Goal: Transaction & Acquisition: Purchase product/service

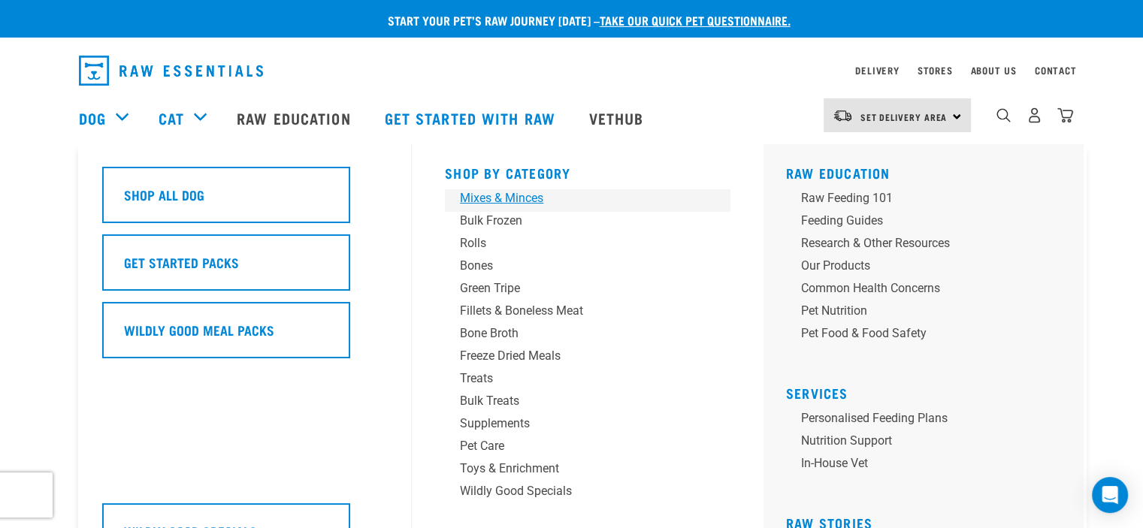
click at [501, 198] on div "Mixes & Minces" at bounding box center [577, 198] width 234 height 18
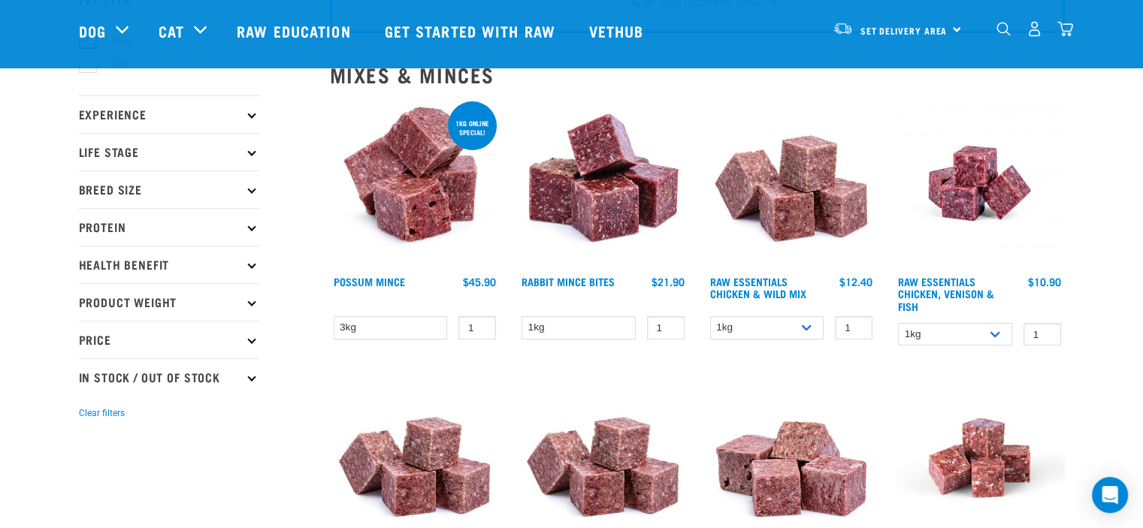
scroll to position [117, 0]
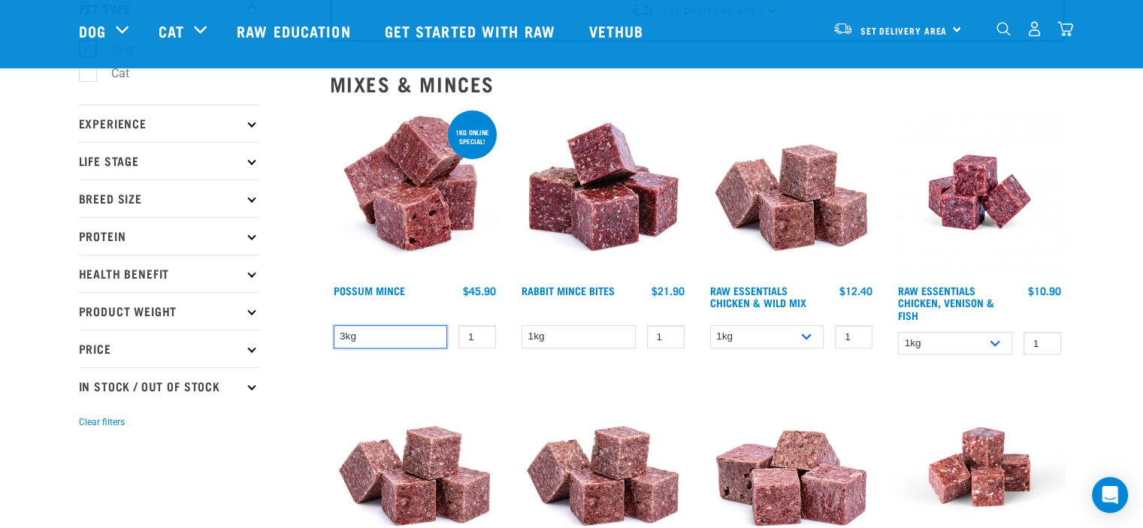
click at [418, 334] on select "3kg" at bounding box center [391, 336] width 114 height 23
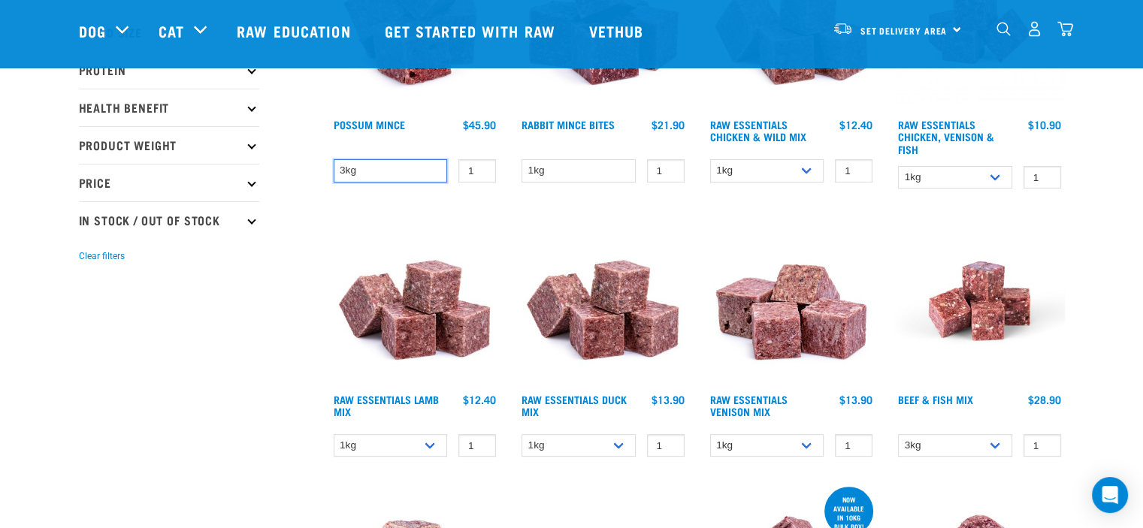
scroll to position [305, 0]
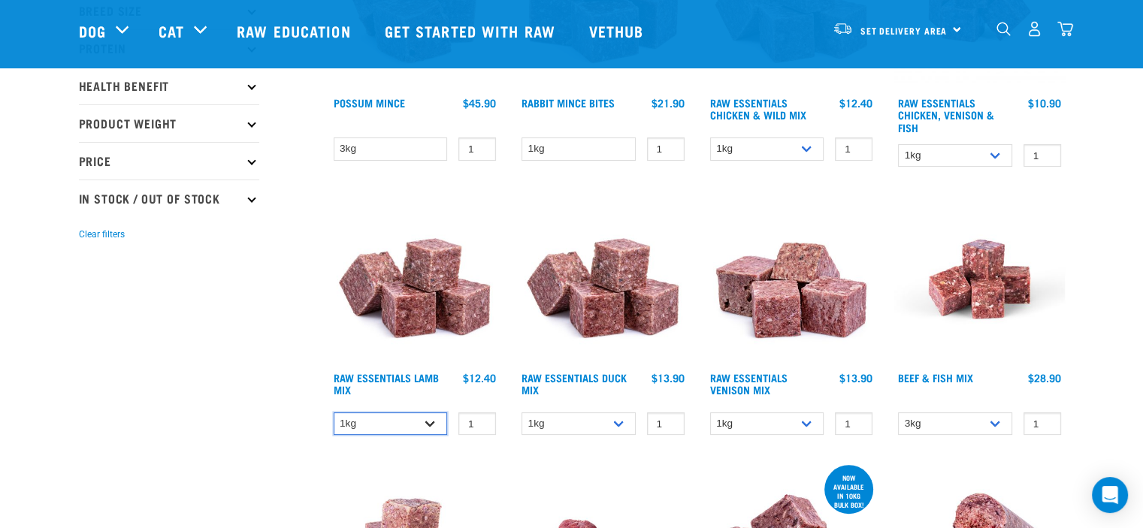
click at [425, 420] on select "1kg 3kg Bulk (10kg)" at bounding box center [391, 423] width 114 height 23
select select "24"
click at [334, 412] on select "1kg 3kg Bulk (10kg)" at bounding box center [391, 423] width 114 height 23
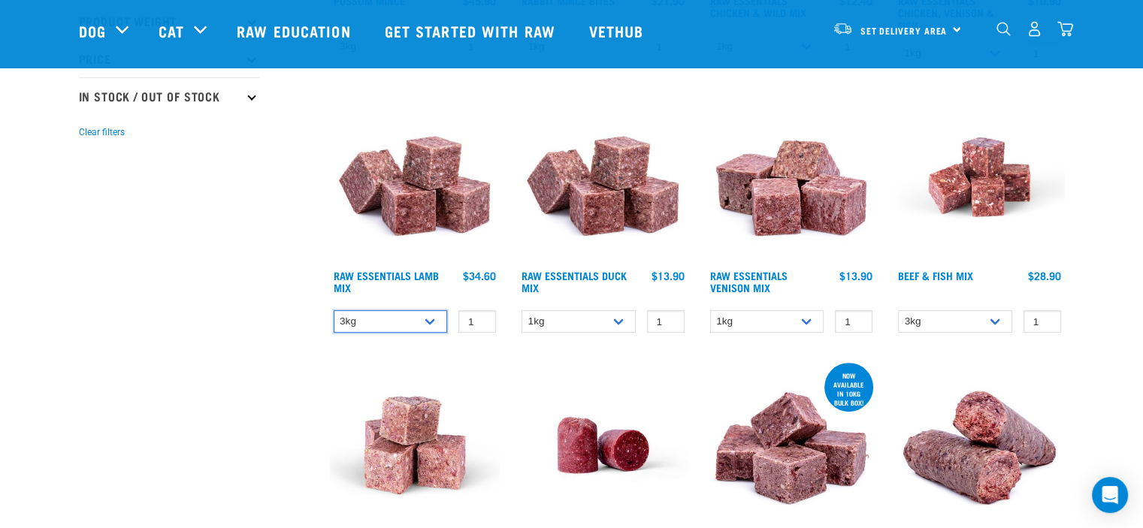
scroll to position [408, 0]
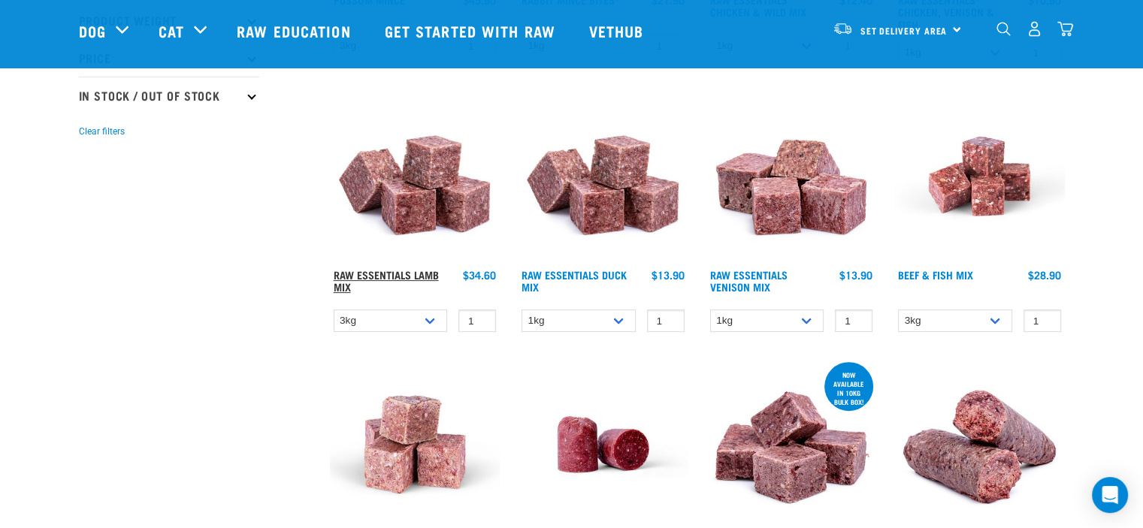
click at [412, 273] on link "Raw Essentials Lamb Mix" at bounding box center [386, 280] width 105 height 17
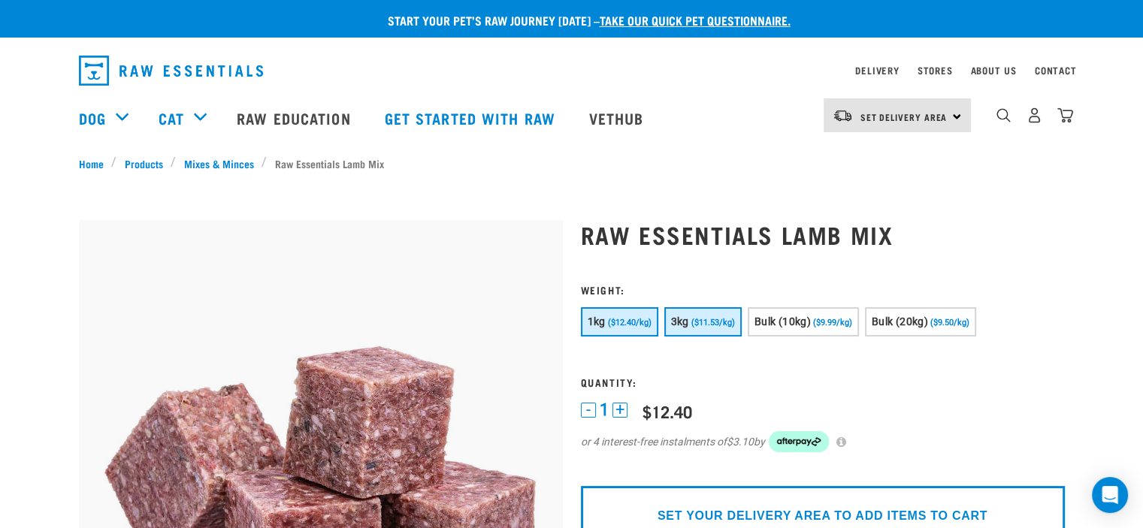
click at [716, 323] on span "($11.53/kg)" at bounding box center [713, 323] width 44 height 10
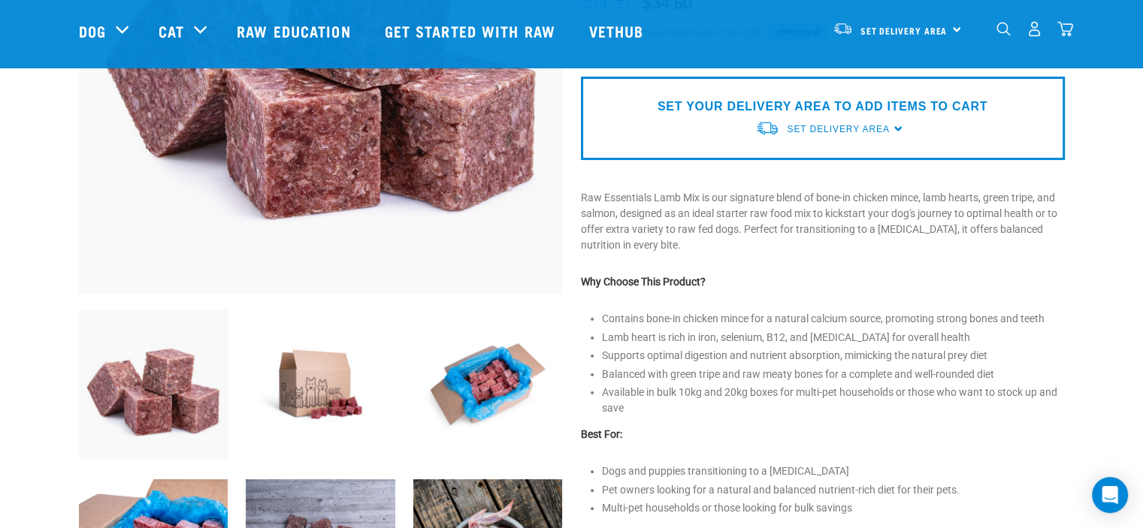
scroll to position [302, 0]
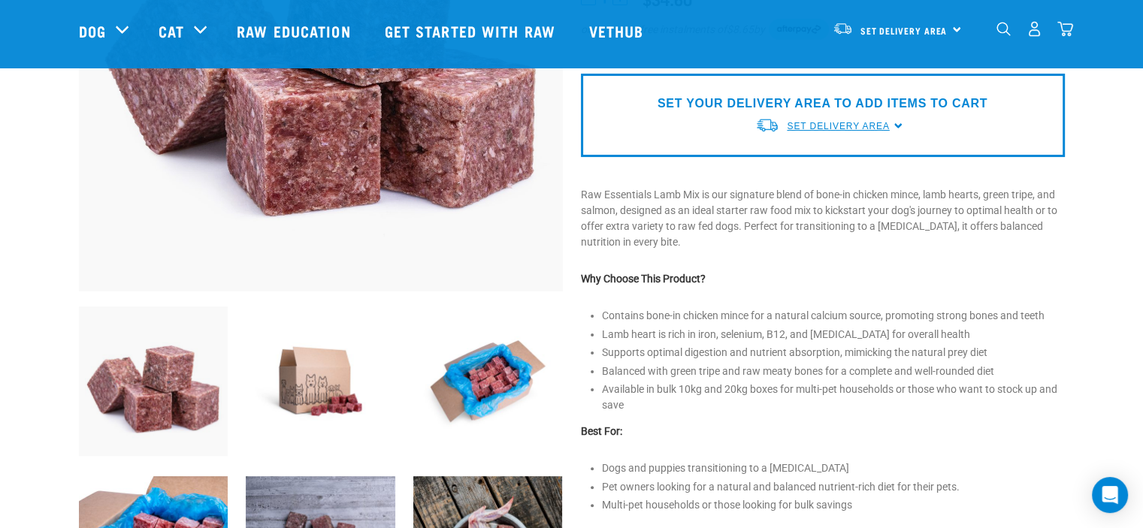
click at [835, 122] on span "Set Delivery Area" at bounding box center [838, 126] width 102 height 11
click at [802, 159] on link "[GEOGRAPHIC_DATA]" at bounding box center [830, 161] width 150 height 25
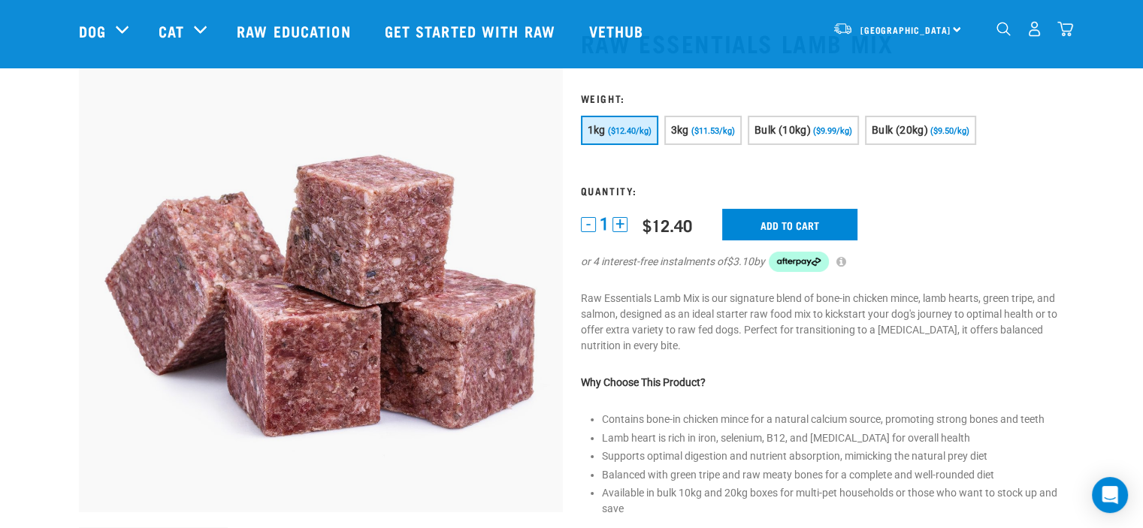
scroll to position [56, 0]
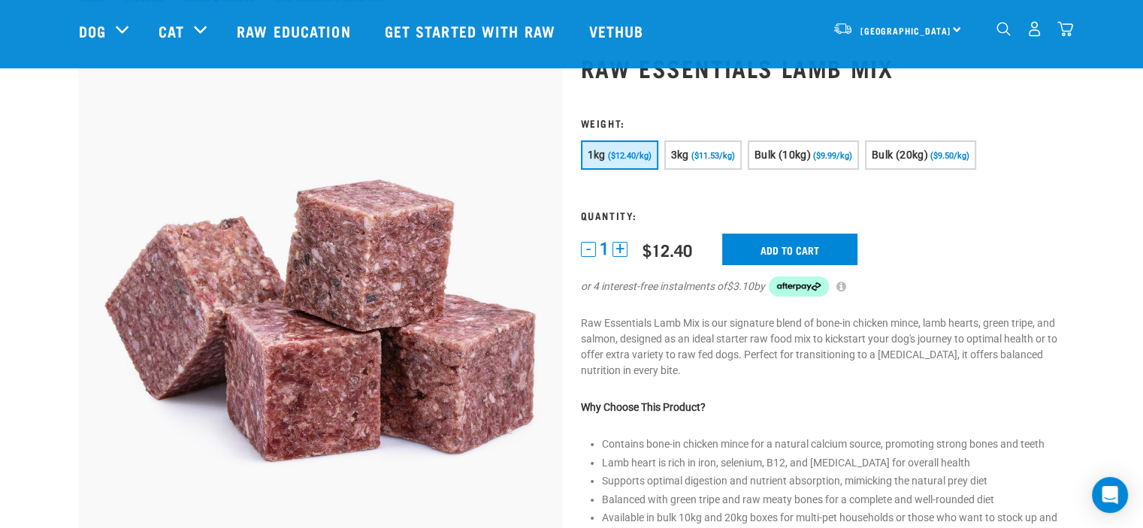
click at [1034, 31] on img "dropdown navigation" at bounding box center [1034, 29] width 16 height 16
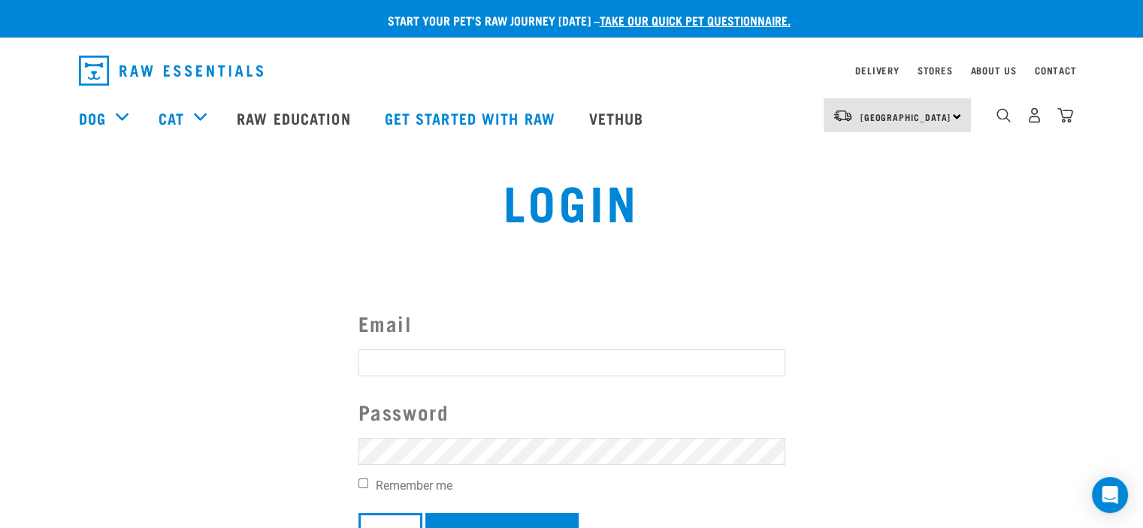
click at [373, 361] on input "Email" at bounding box center [571, 362] width 427 height 27
type input "rachelmuir@hotmail.com"
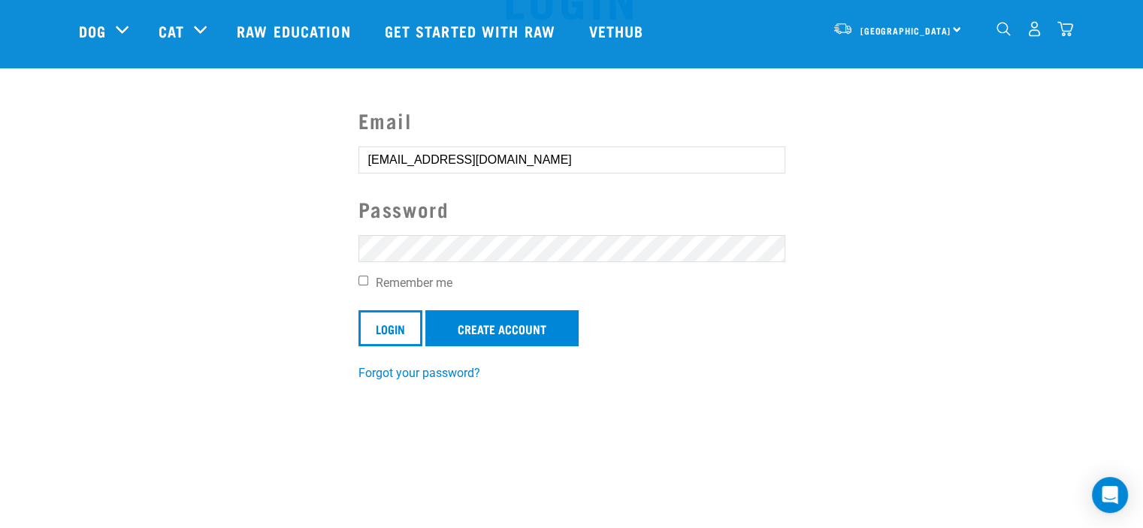
scroll to position [90, 0]
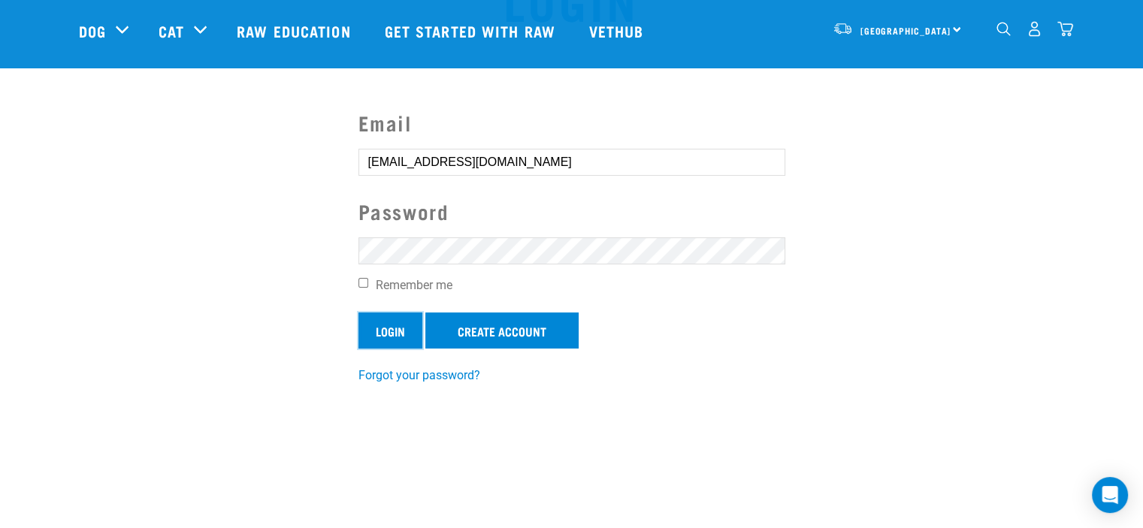
click at [381, 331] on input "Login" at bounding box center [390, 331] width 64 height 36
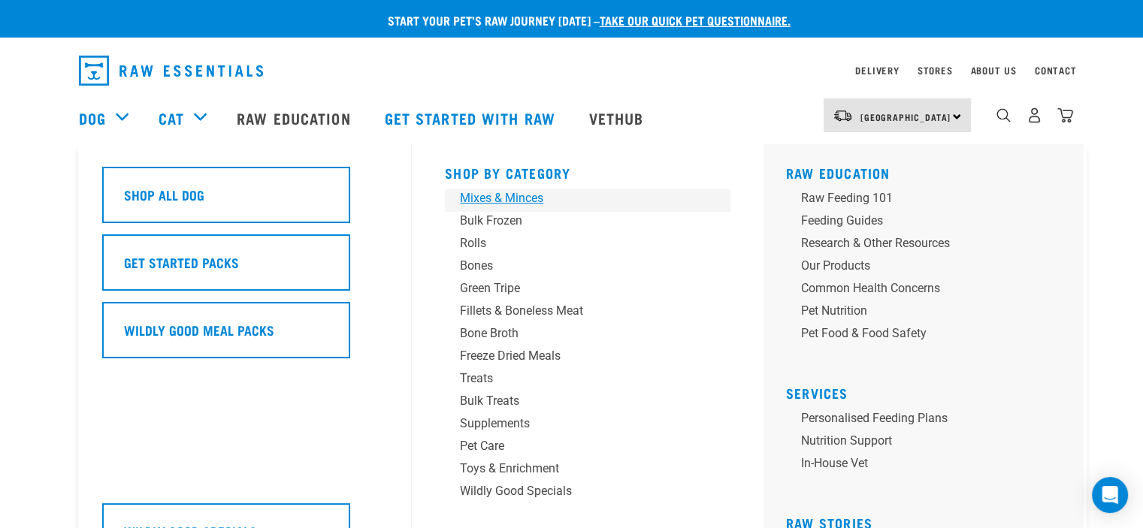
click at [486, 199] on div "Mixes & Minces" at bounding box center [577, 198] width 234 height 18
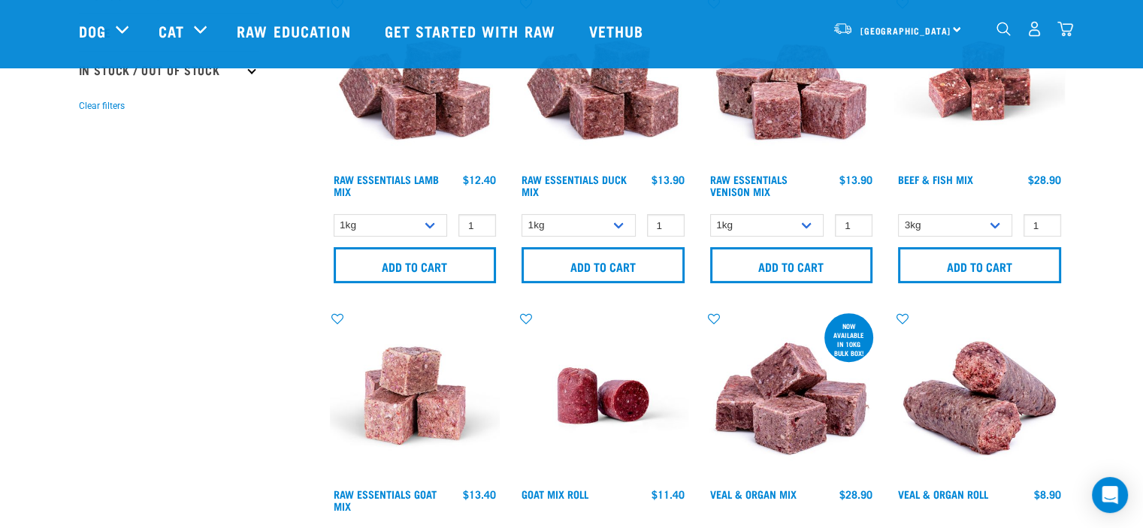
scroll to position [427, 0]
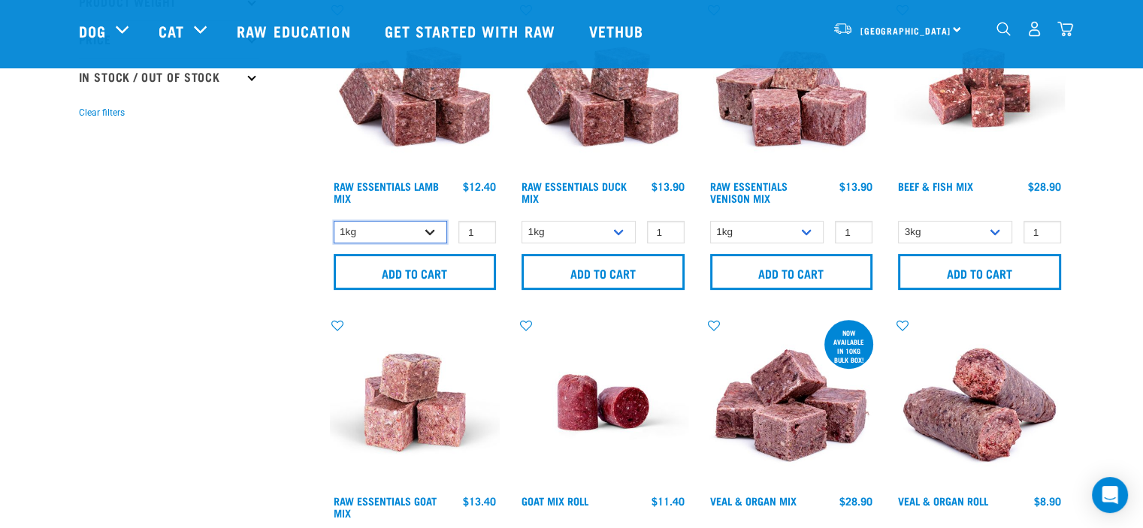
click at [434, 228] on select "1kg 3kg Bulk (10kg)" at bounding box center [391, 232] width 114 height 23
select select "24"
click at [334, 221] on select "1kg 3kg Bulk (10kg)" at bounding box center [391, 232] width 114 height 23
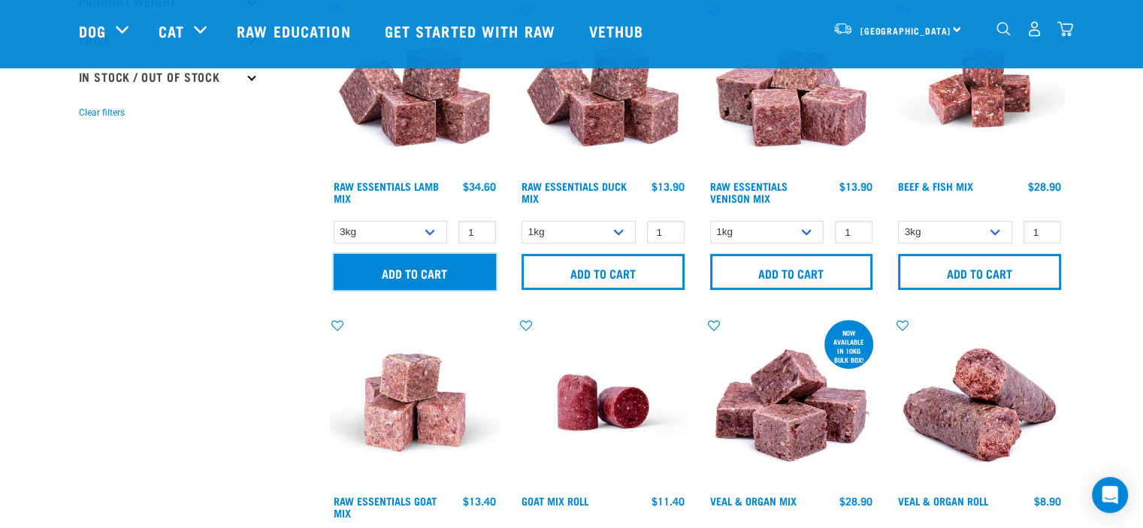
click at [427, 264] on input "Add to cart" at bounding box center [415, 272] width 163 height 36
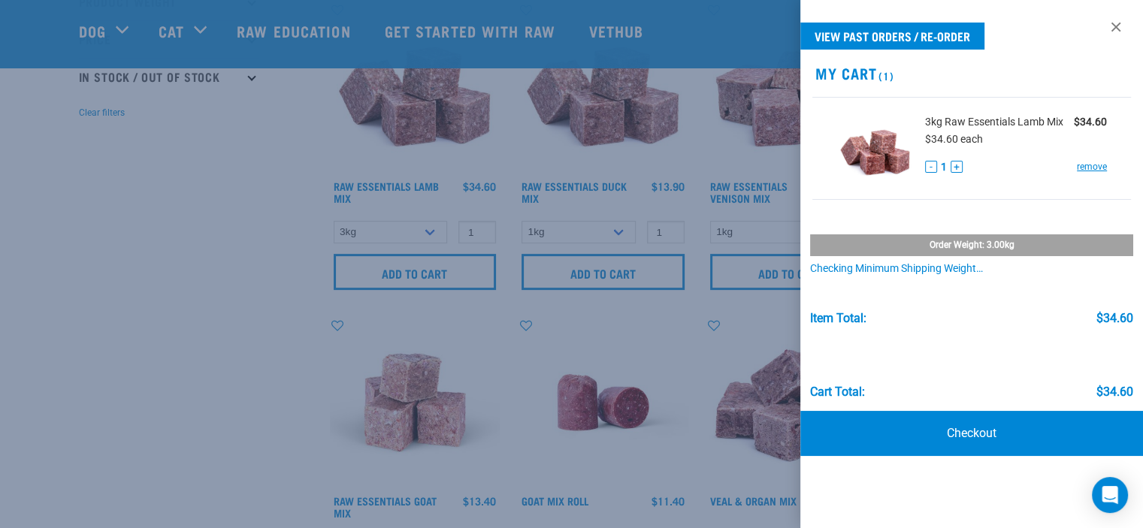
click at [296, 210] on div at bounding box center [571, 264] width 1143 height 528
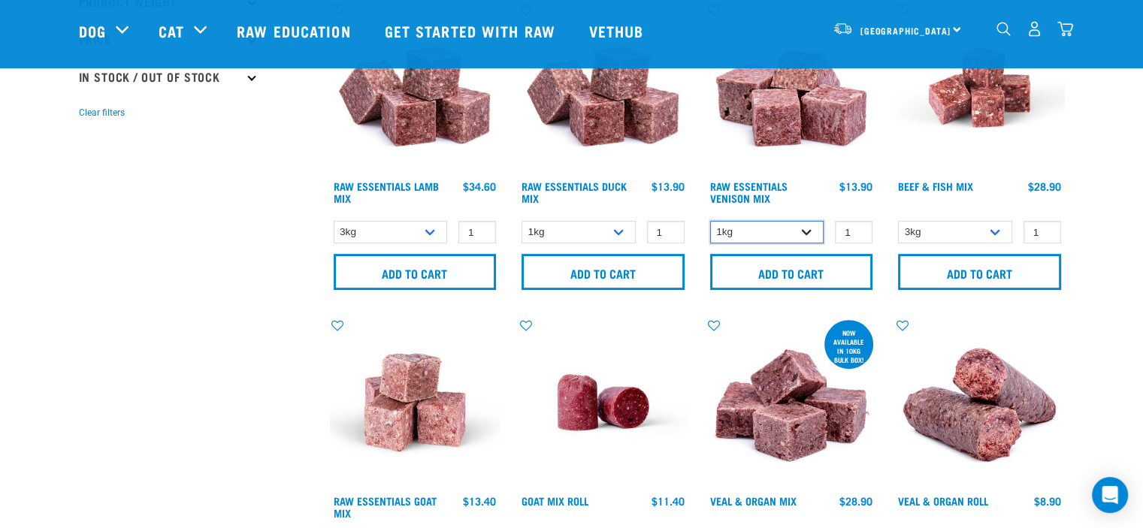
click at [806, 234] on select "1kg 3kg" at bounding box center [767, 232] width 114 height 23
select select "712"
click at [710, 221] on select "1kg 3kg" at bounding box center [767, 232] width 114 height 23
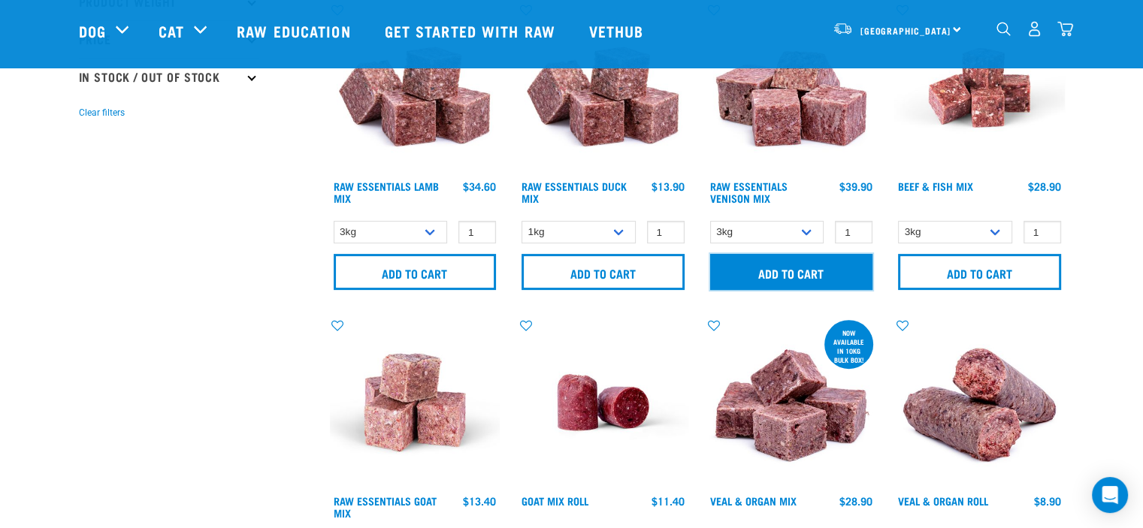
click at [796, 277] on input "Add to cart" at bounding box center [791, 272] width 163 height 36
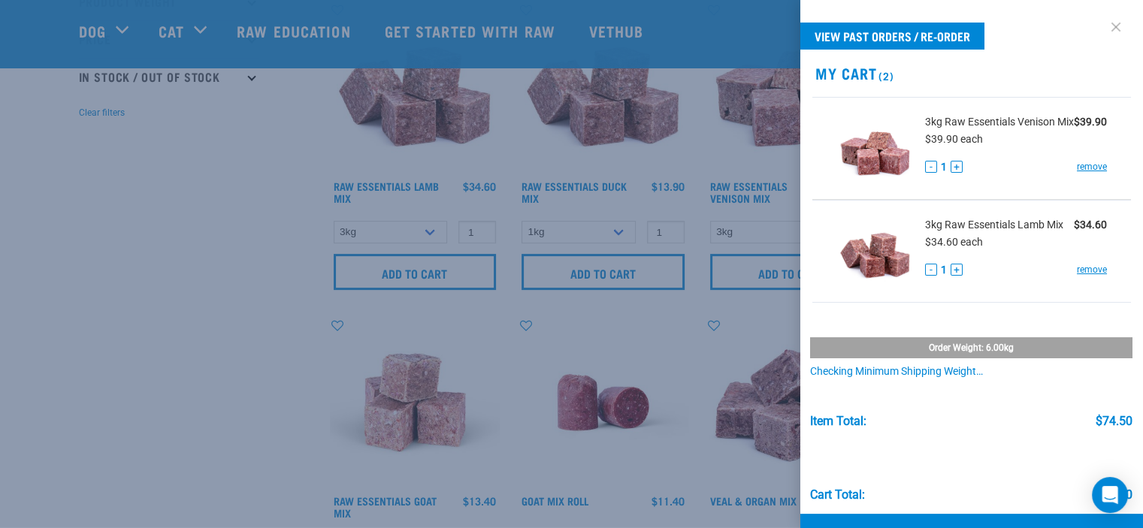
click at [1107, 28] on link at bounding box center [1116, 27] width 24 height 24
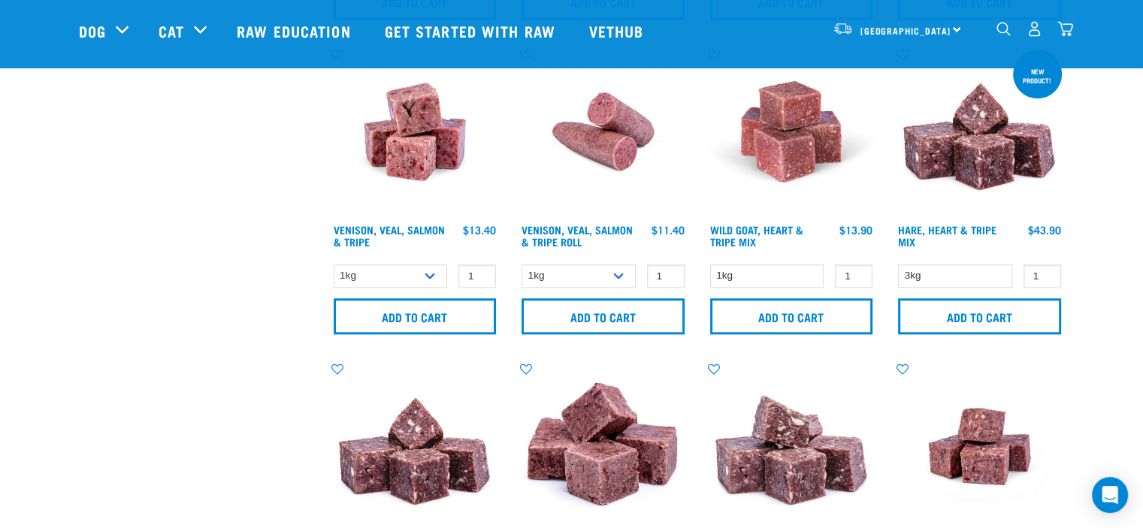
scroll to position [1642, 0]
click at [430, 274] on select "1kg 3kg" at bounding box center [391, 276] width 114 height 23
select select "62284"
click at [334, 265] on select "1kg 3kg" at bounding box center [391, 276] width 114 height 23
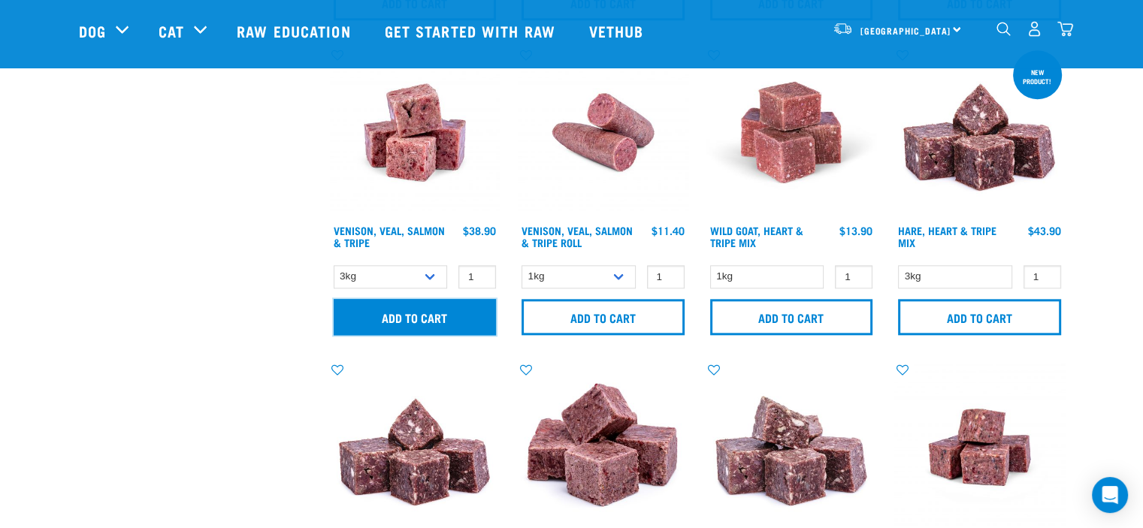
click at [433, 311] on input "Add to cart" at bounding box center [415, 317] width 163 height 36
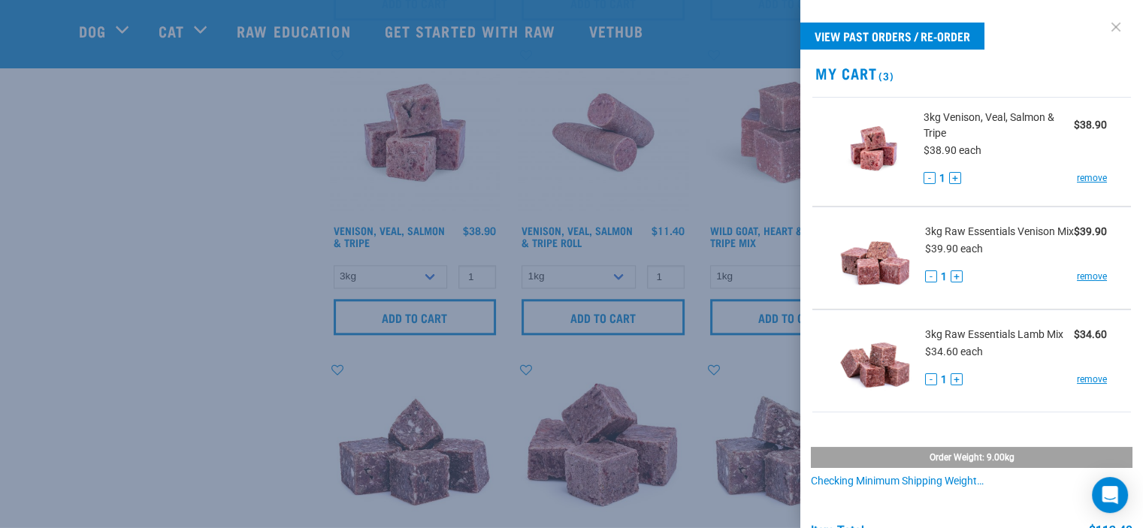
click at [1108, 26] on link at bounding box center [1116, 27] width 24 height 24
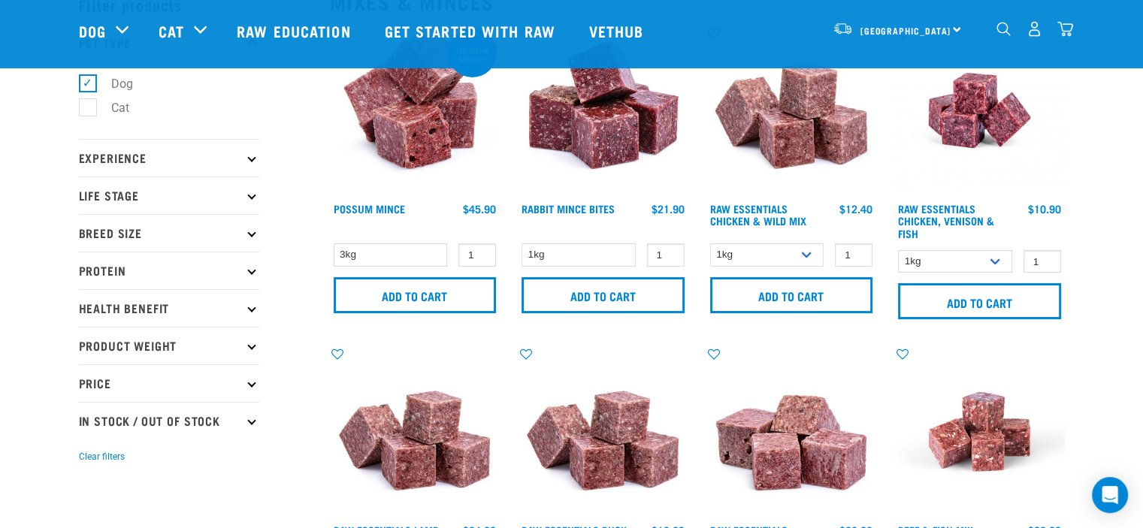
scroll to position [0, 0]
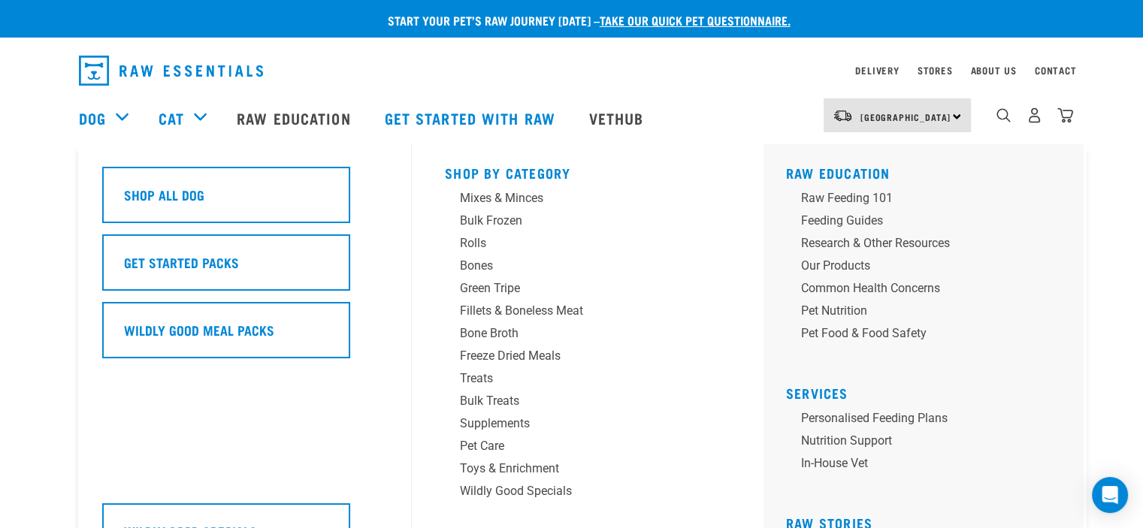
click at [121, 116] on div "Dog" at bounding box center [111, 118] width 65 height 60
click at [490, 266] on div "Bones" at bounding box center [577, 266] width 234 height 18
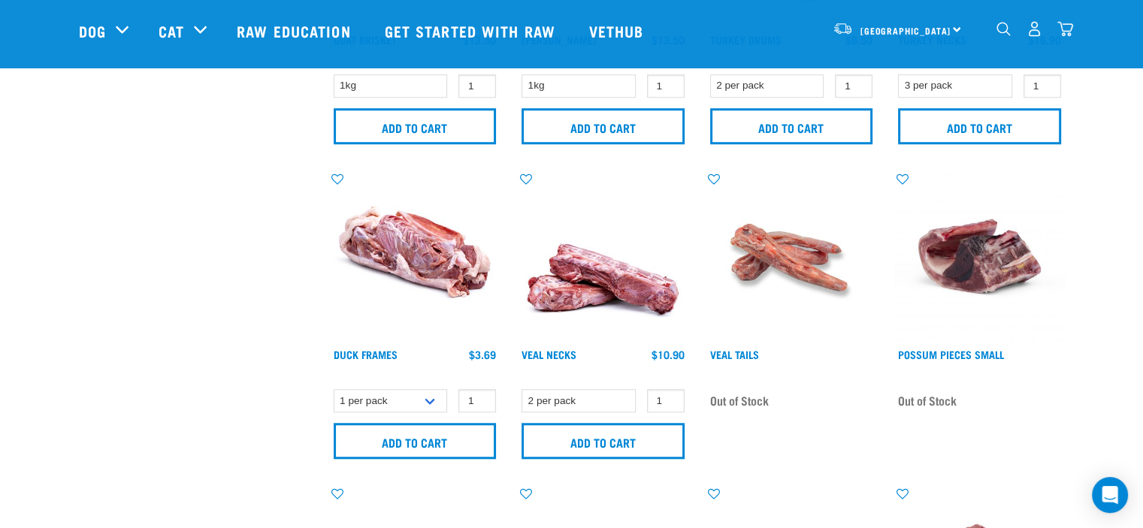
scroll to position [1199, 0]
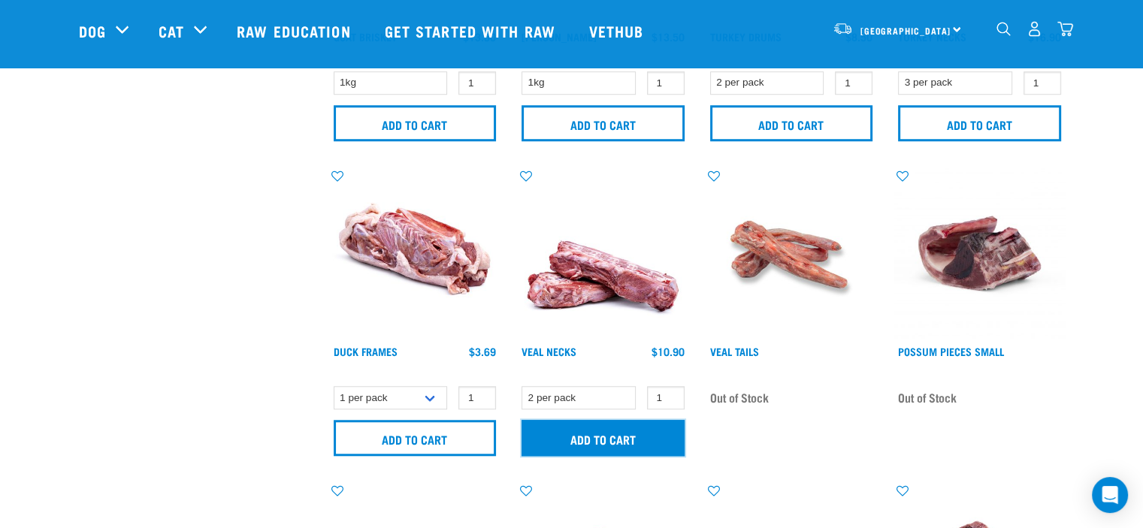
click at [627, 439] on input "Add to cart" at bounding box center [602, 438] width 163 height 36
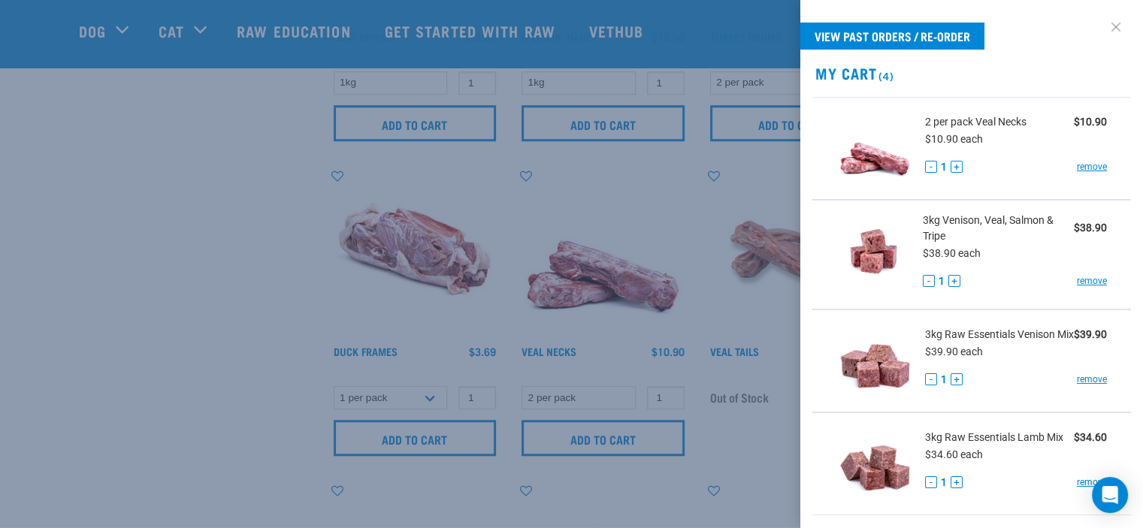
click at [1106, 25] on link at bounding box center [1116, 27] width 24 height 24
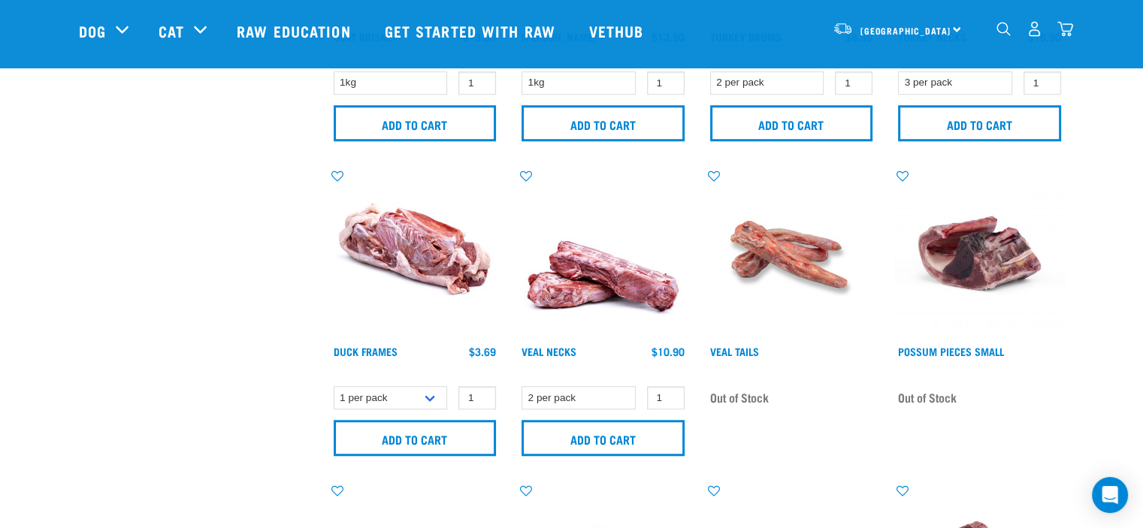
click at [1068, 32] on img "dropdown navigation" at bounding box center [1065, 29] width 16 height 16
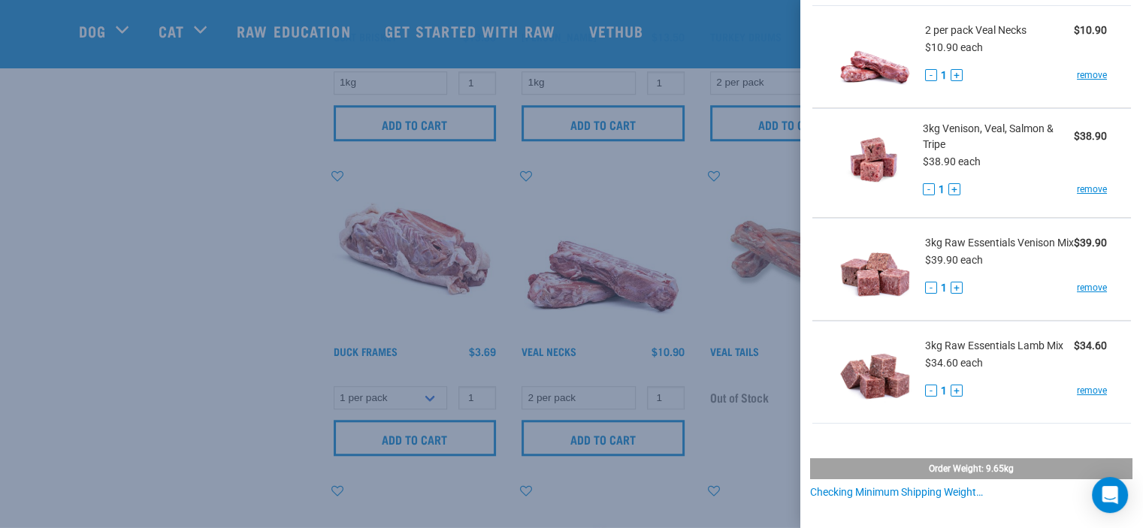
scroll to position [273, 0]
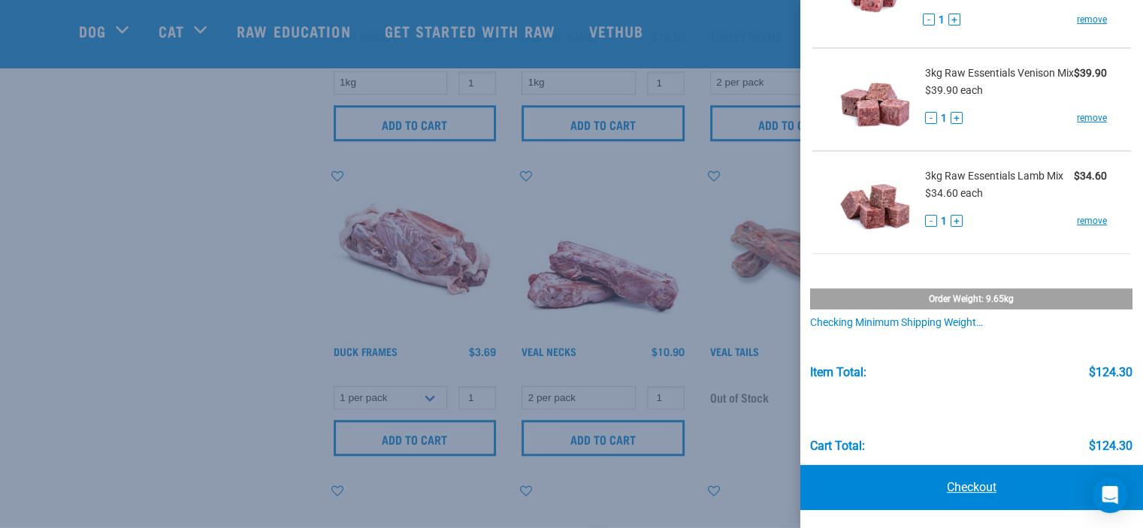
click at [957, 480] on link "Checkout" at bounding box center [971, 487] width 343 height 45
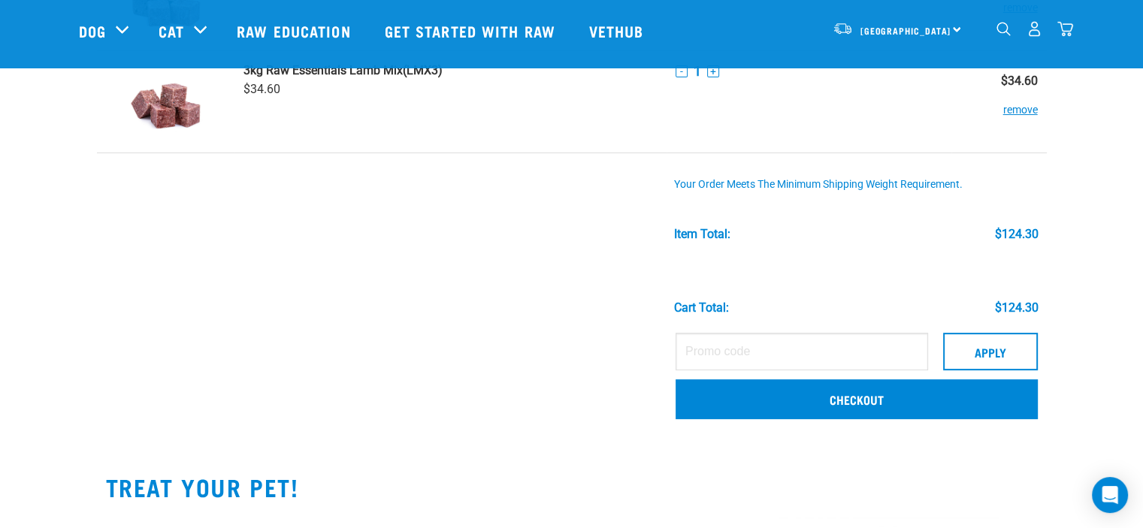
scroll to position [385, 0]
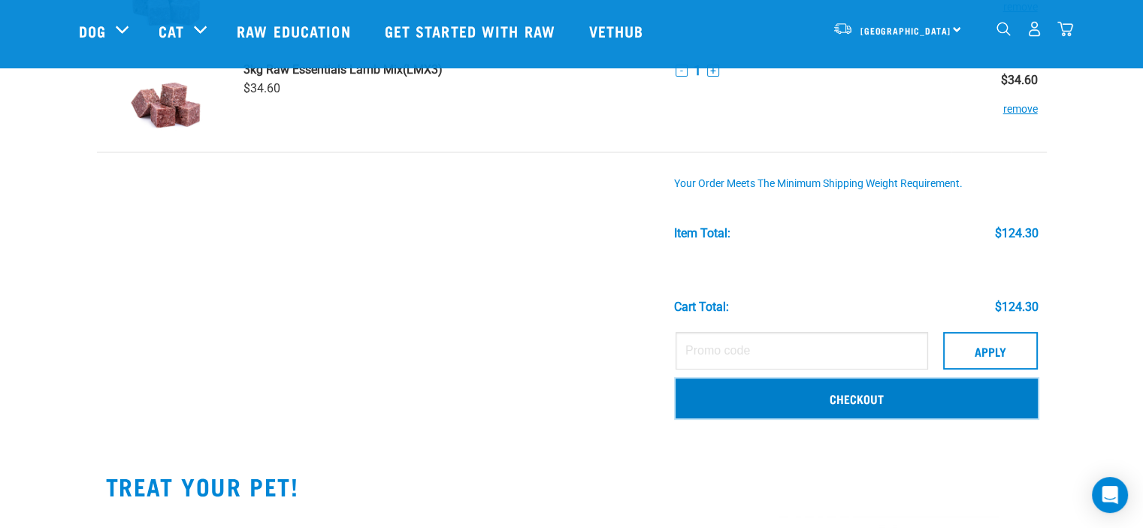
click at [893, 390] on link "Checkout" at bounding box center [856, 398] width 362 height 39
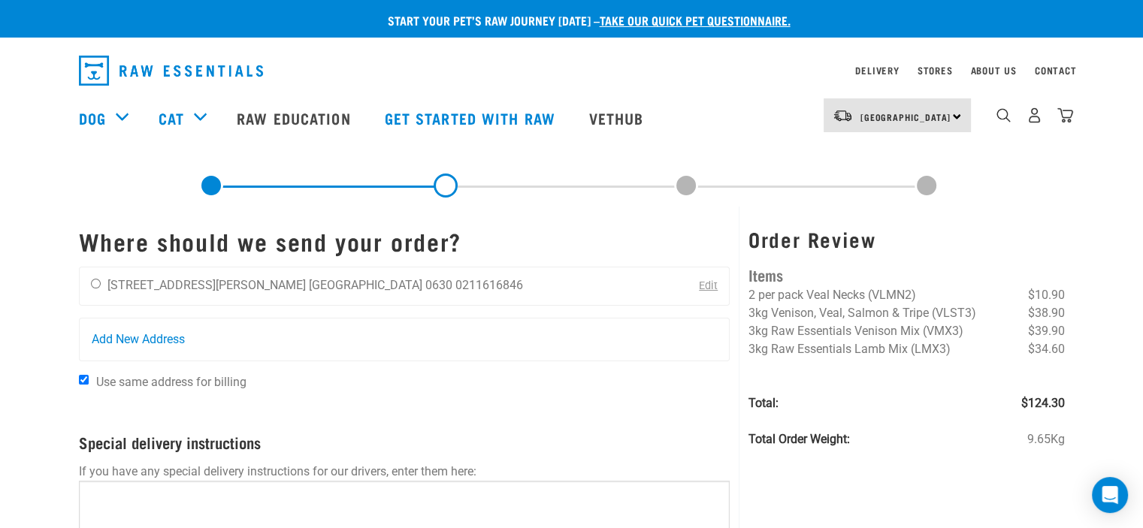
click at [557, 370] on form "Where should we send your order? Rachel Muir 4 John Downs Drive Auckland 0630 0…" at bounding box center [404, 469] width 651 height 482
click at [98, 280] on input "radio" at bounding box center [96, 284] width 10 height 10
radio input "true"
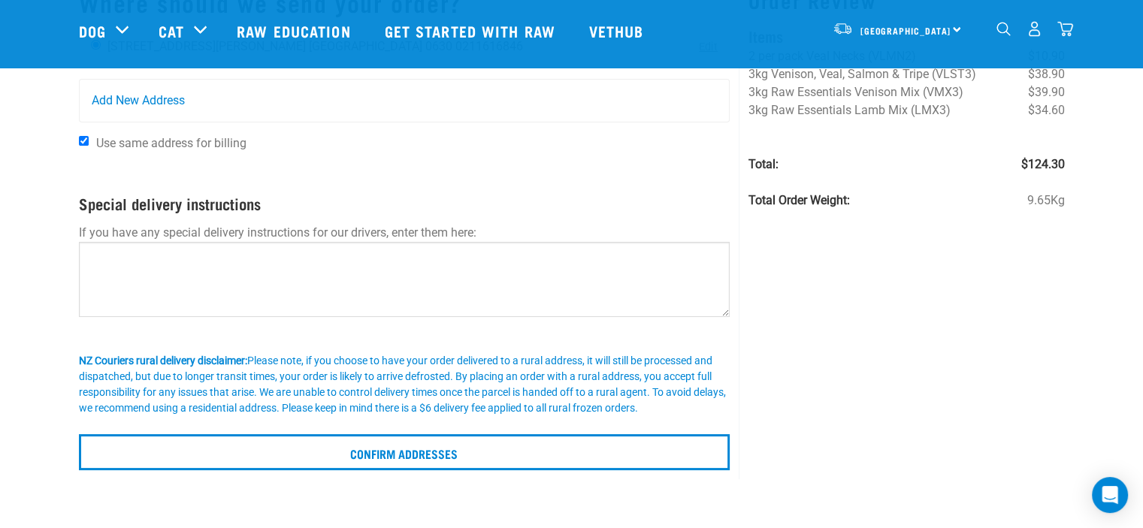
scroll to position [129, 0]
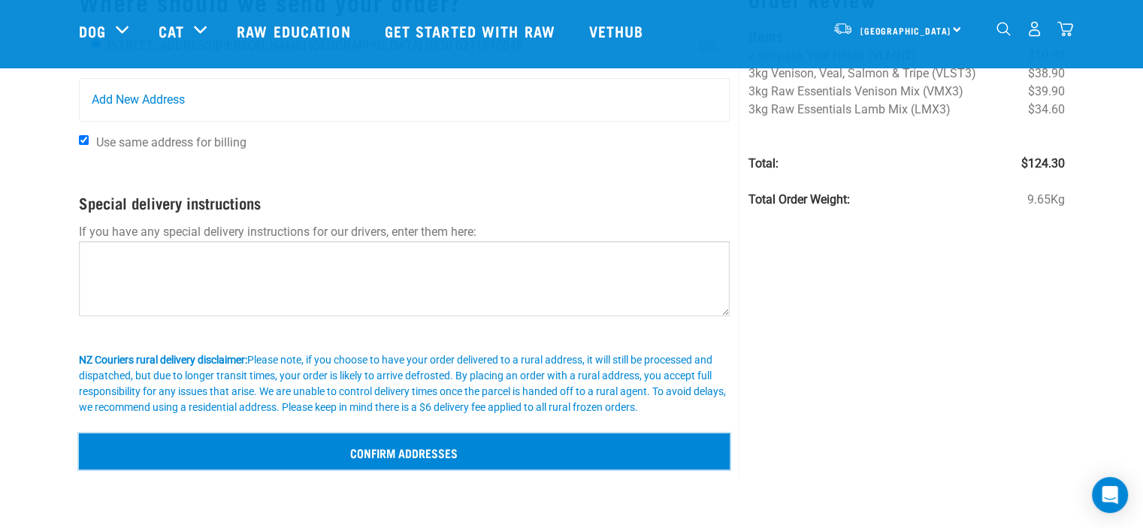
click at [458, 453] on input "Confirm addresses" at bounding box center [404, 452] width 651 height 36
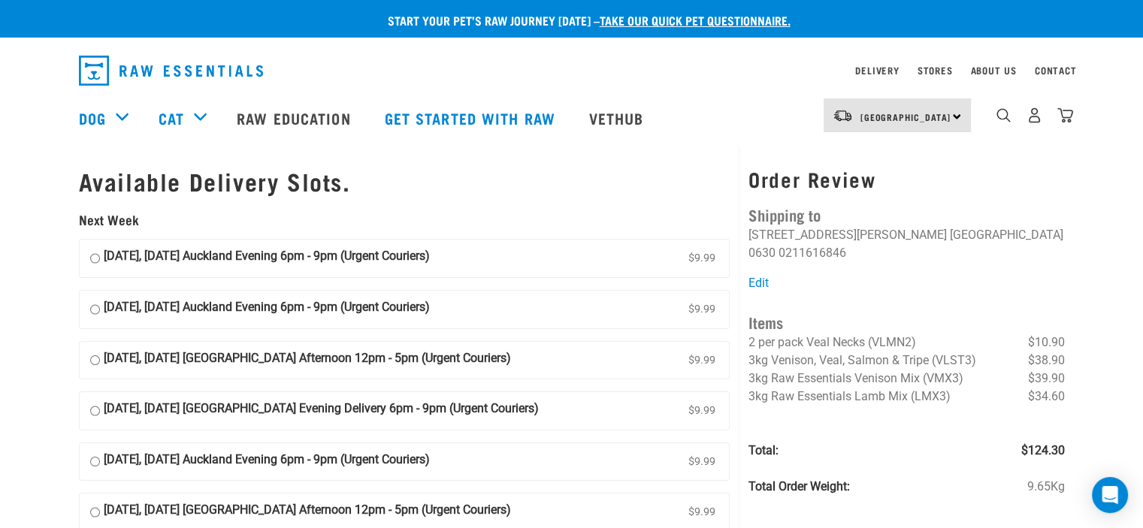
click at [94, 266] on input "[DATE], [DATE] Auckland Evening 6pm - 9pm (Urgent Couriers) $9.99" at bounding box center [95, 258] width 10 height 23
radio input "true"
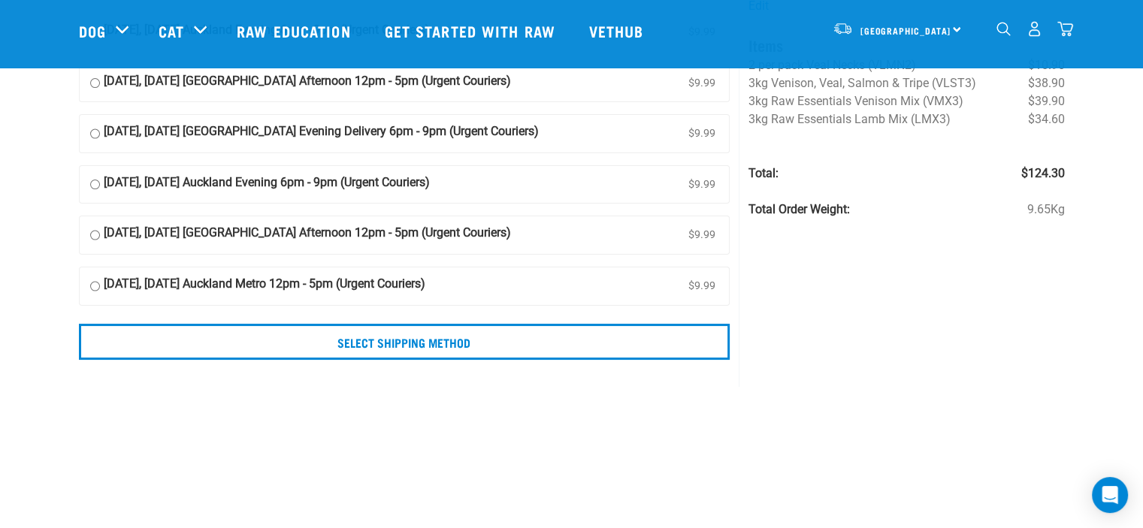
scroll to position [171, 0]
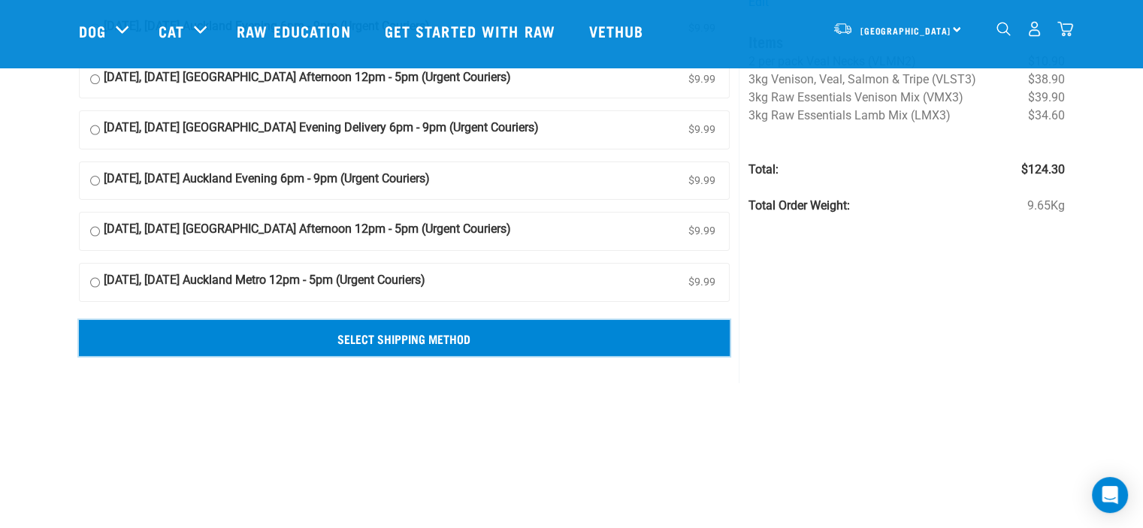
click at [542, 322] on input "Select Shipping Method" at bounding box center [404, 338] width 651 height 36
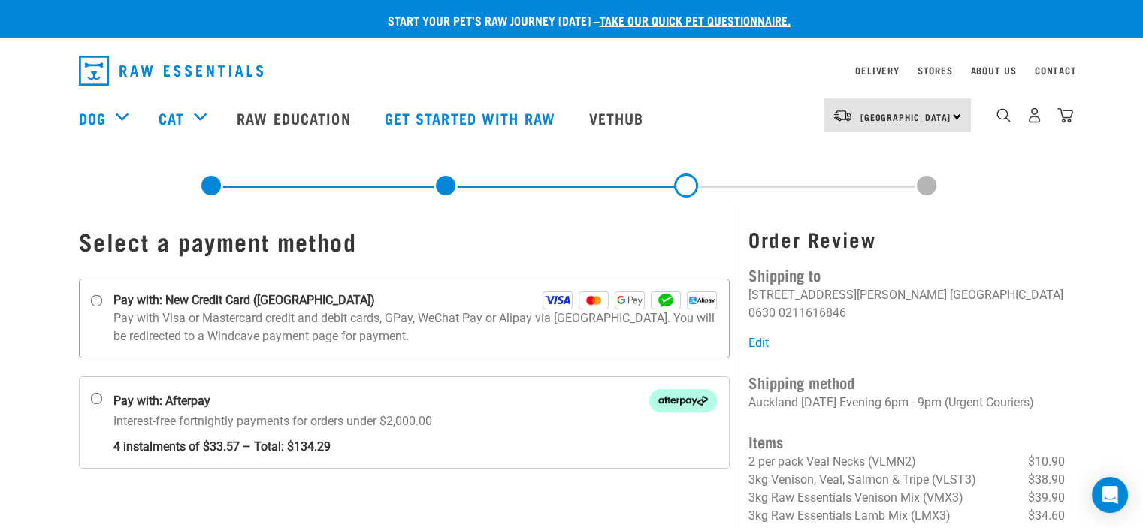
click at [95, 298] on input "Pay with: New Credit Card ([GEOGRAPHIC_DATA])" at bounding box center [96, 301] width 12 height 12
radio input "true"
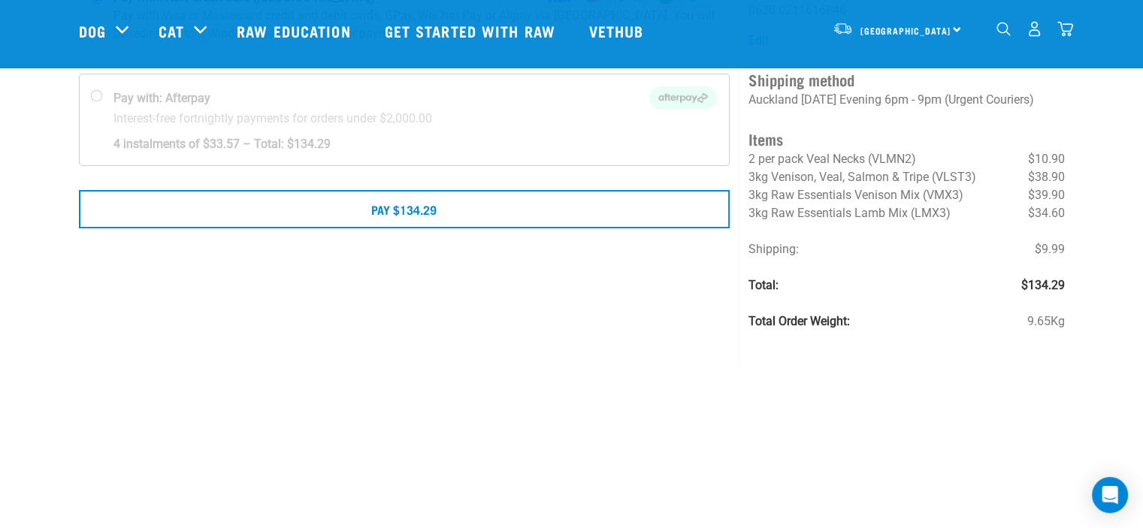
scroll to position [195, 0]
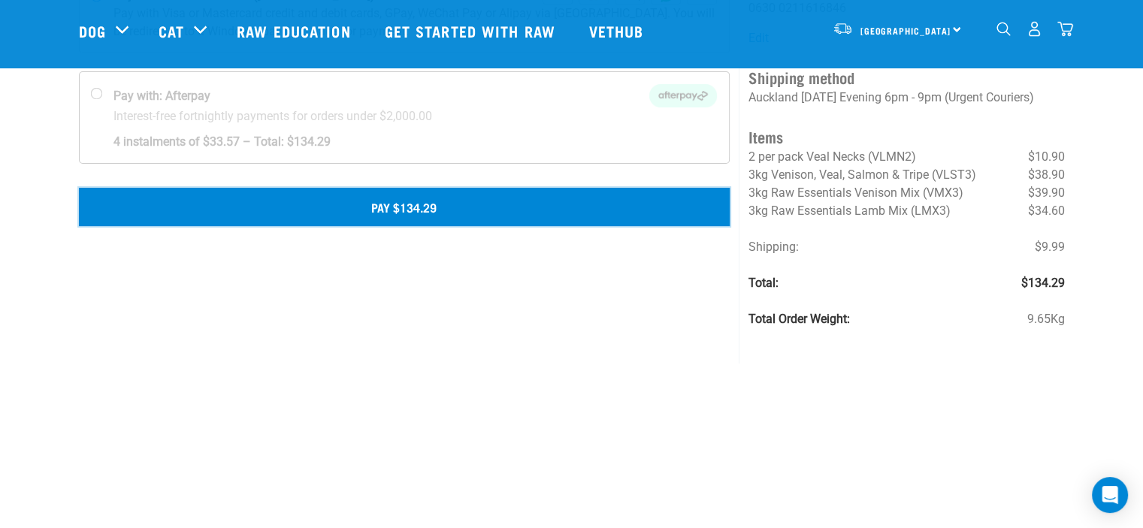
click at [415, 207] on button "Pay $134.29" at bounding box center [404, 207] width 651 height 38
